Goal: Transaction & Acquisition: Purchase product/service

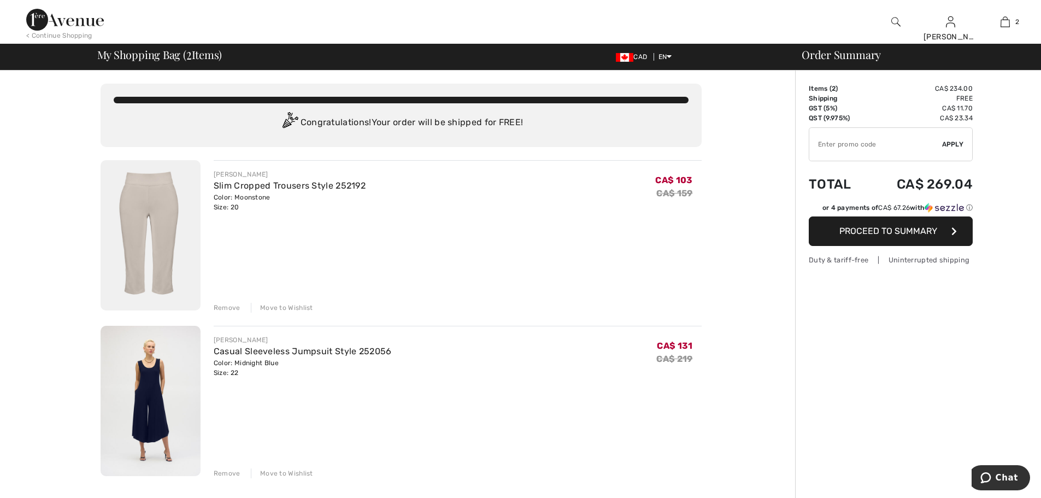
click at [220, 306] on div "Remove" at bounding box center [227, 308] width 27 height 10
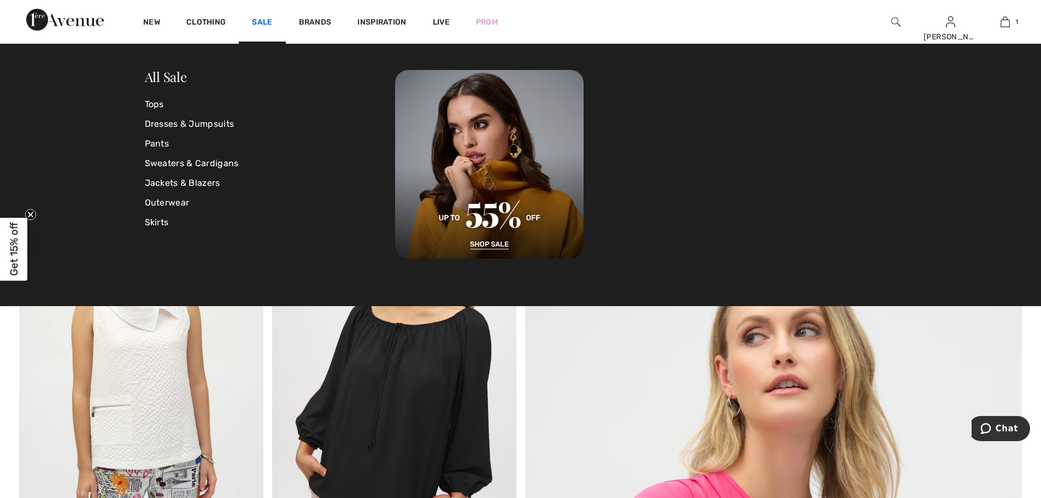
click at [260, 21] on link "Sale" at bounding box center [262, 22] width 20 height 11
click at [257, 17] on link "Sale" at bounding box center [262, 22] width 20 height 11
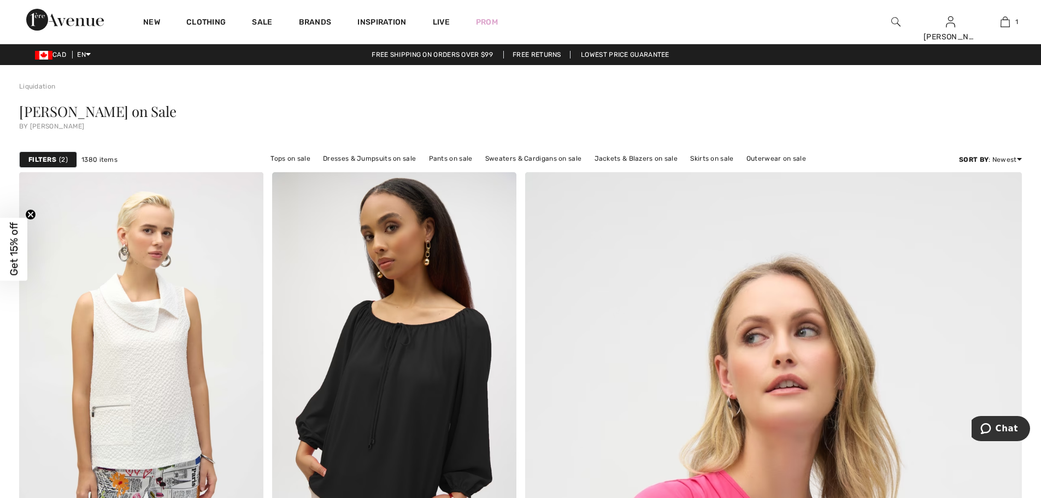
click at [14, 248] on span "Get 15% off" at bounding box center [14, 249] width 13 height 54
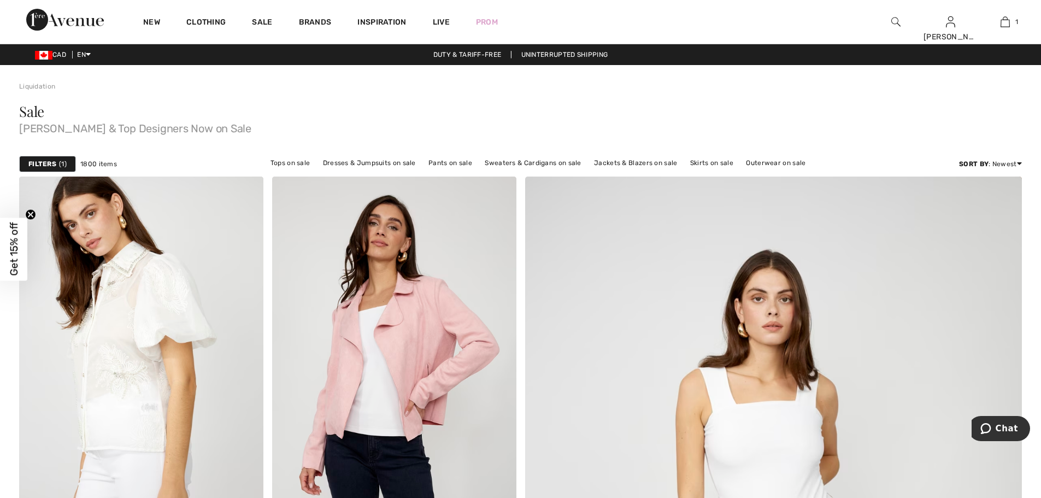
click at [16, 242] on span "Get 15% off" at bounding box center [14, 249] width 13 height 54
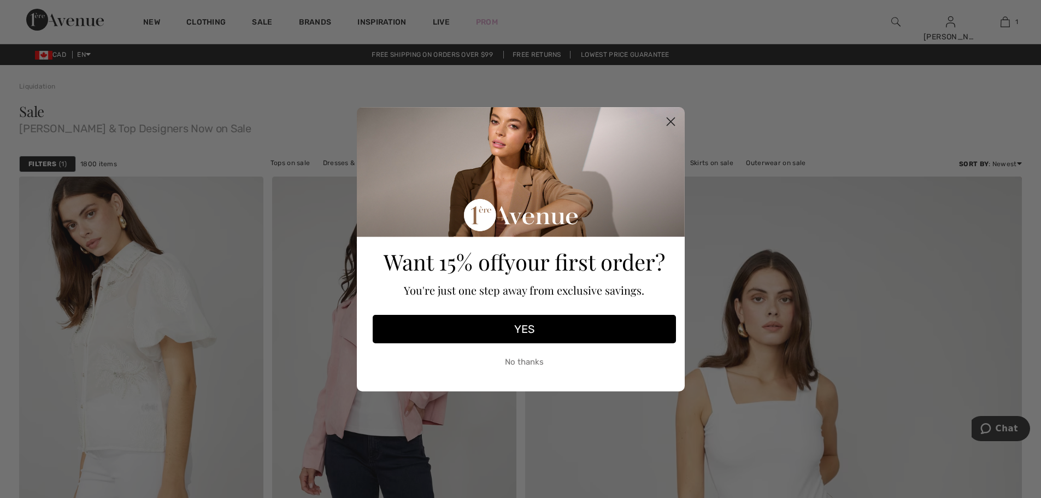
click at [671, 121] on icon "Close dialog" at bounding box center [671, 122] width 8 height 8
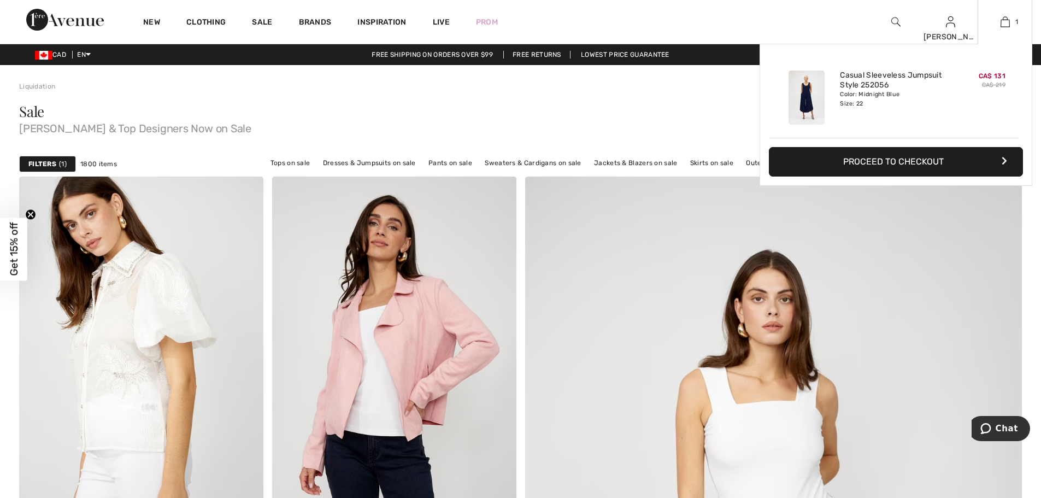
click at [869, 124] on div "Casual Sleeveless Jumpsuit Style 252056 Color: Midnight Blue Size: 22" at bounding box center [894, 97] width 116 height 63
drag, startPoint x: 893, startPoint y: 163, endPoint x: 899, endPoint y: 153, distance: 12.8
click at [899, 154] on button "Proceed to Checkout" at bounding box center [896, 162] width 254 height 30
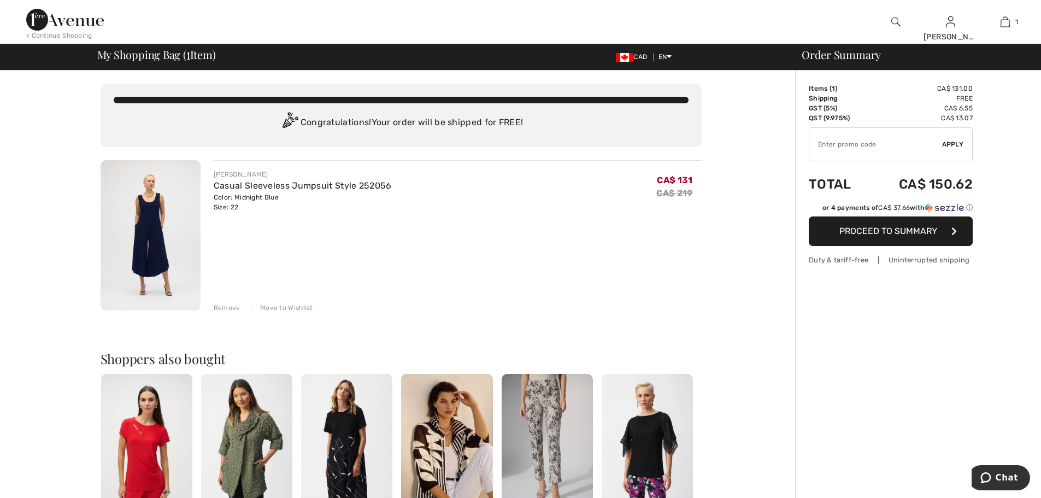
click at [924, 230] on span "Proceed to Summary" at bounding box center [889, 231] width 98 height 10
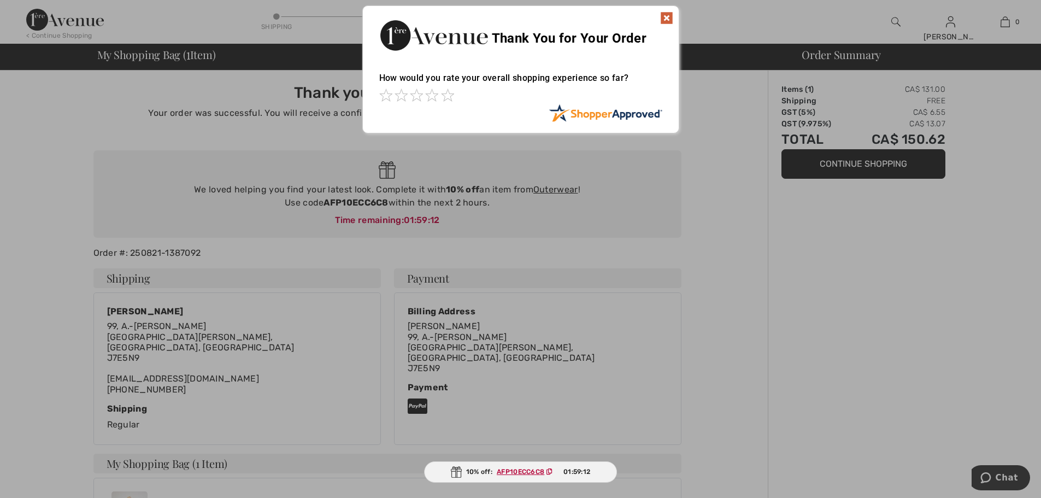
click at [666, 16] on img at bounding box center [666, 17] width 13 height 13
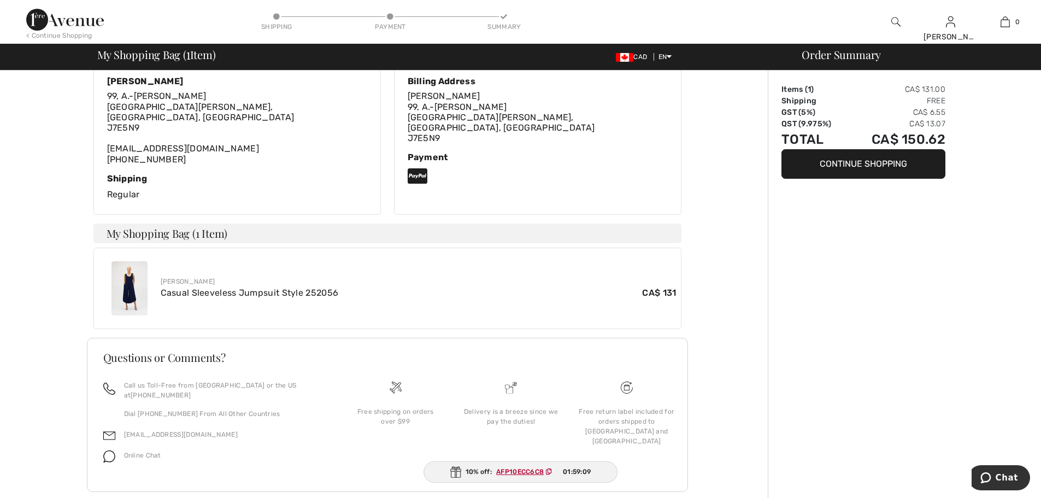
scroll to position [231, 0]
